Goal: Task Accomplishment & Management: Use online tool/utility

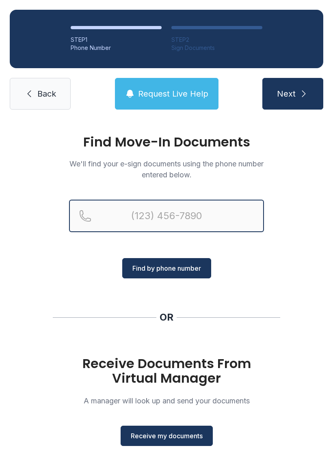
click at [151, 216] on input "Reservation phone number" at bounding box center [166, 216] width 195 height 32
type input "[PHONE_NUMBER]"
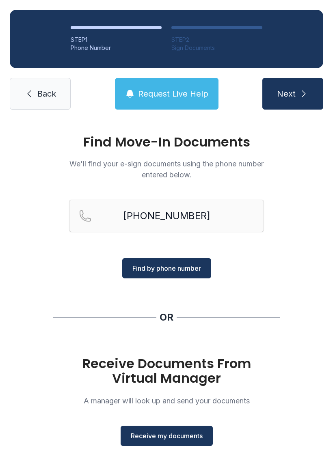
click at [181, 272] on span "Find by phone number" at bounding box center [166, 268] width 69 height 10
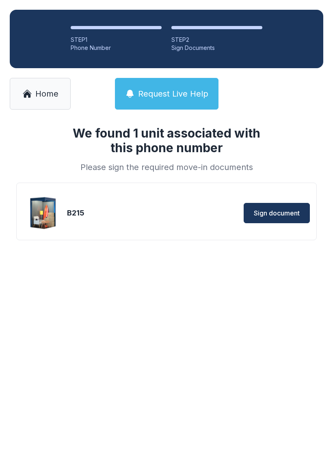
click at [278, 211] on span "Sign document" at bounding box center [277, 213] width 46 height 10
click at [50, 92] on span "Home" at bounding box center [46, 93] width 23 height 11
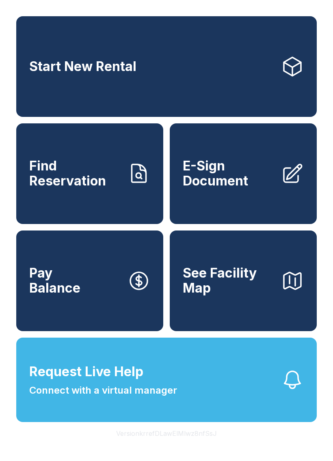
click at [254, 198] on link "E-Sign Document" at bounding box center [243, 173] width 147 height 101
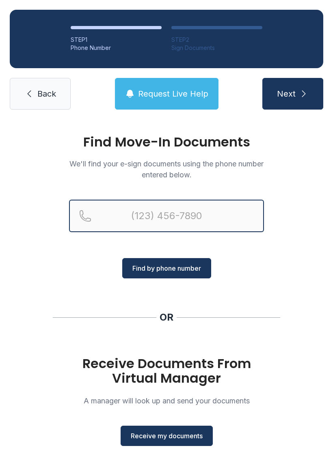
click at [139, 219] on input "Reservation phone number" at bounding box center [166, 216] width 195 height 32
type input "("
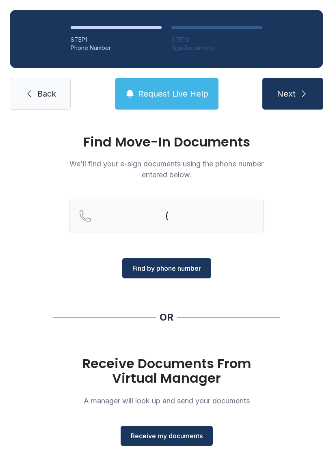
click at [246, 299] on div "Find Move-In Documents We'll find your e-sign documents using the phone number …" at bounding box center [166, 298] width 333 height 359
click at [169, 437] on span "Receive my documents" at bounding box center [167, 436] width 72 height 10
